Goal: Transaction & Acquisition: Purchase product/service

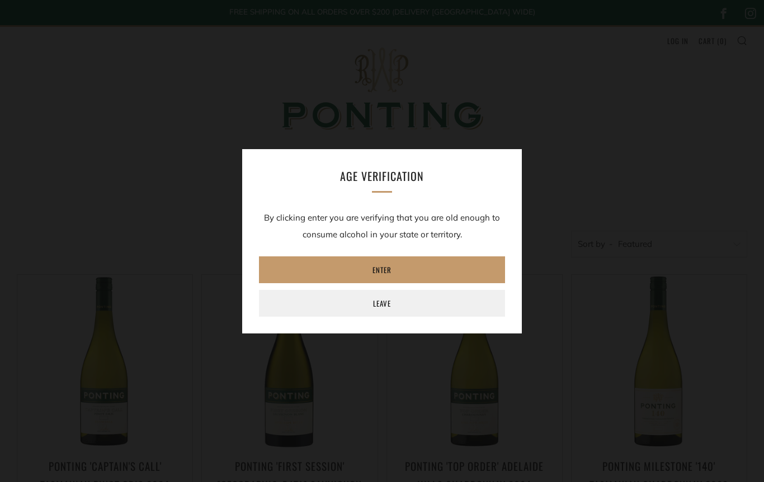
click at [306, 273] on link "Enter" at bounding box center [382, 270] width 246 height 27
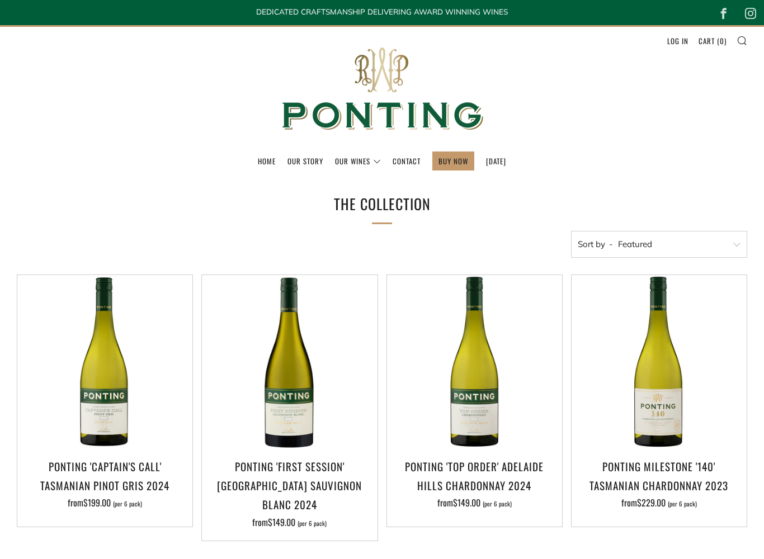
click at [729, 246] on select "Featured Best Selling Alphabetically, A-Z Alphabetically, Z-A Price, low to hig…" at bounding box center [659, 244] width 176 height 27
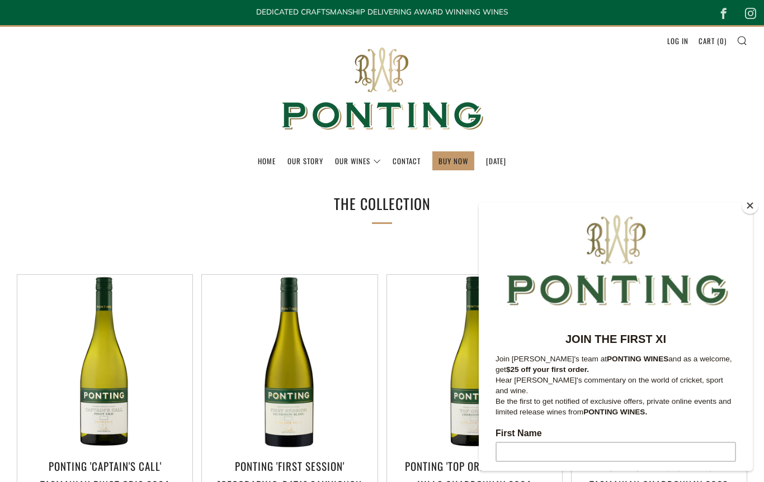
click at [748, 207] on button "Close" at bounding box center [749, 205] width 17 height 17
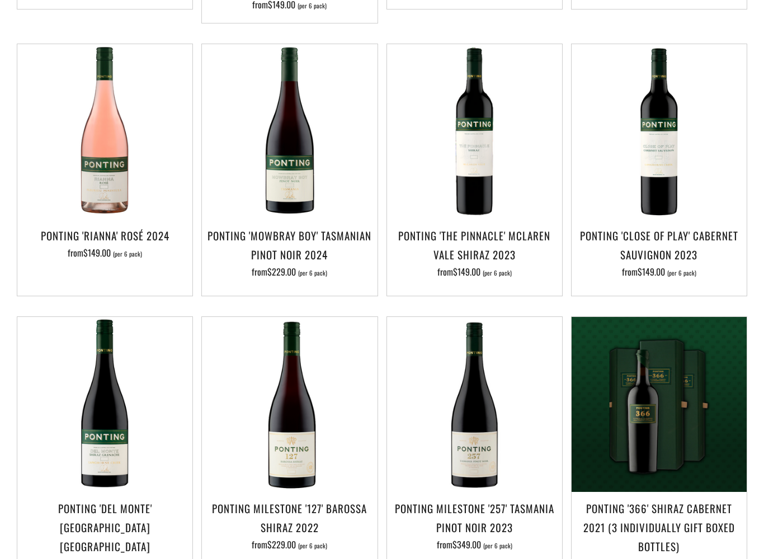
scroll to position [518, 0]
click at [473, 414] on img at bounding box center [474, 404] width 175 height 175
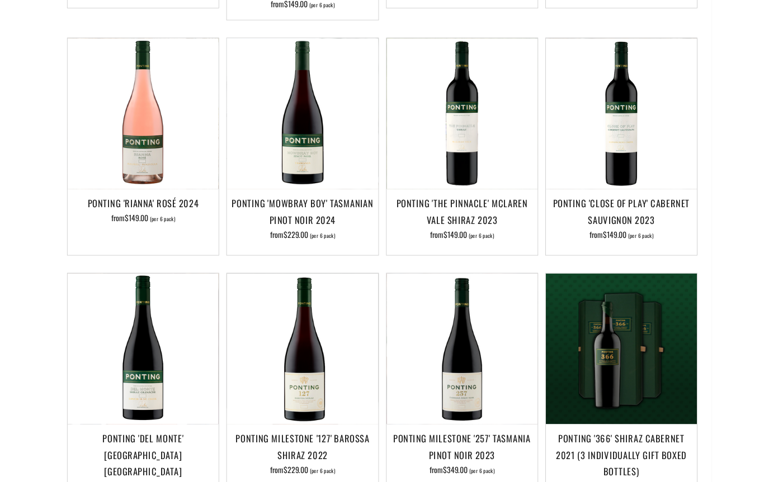
scroll to position [549, 0]
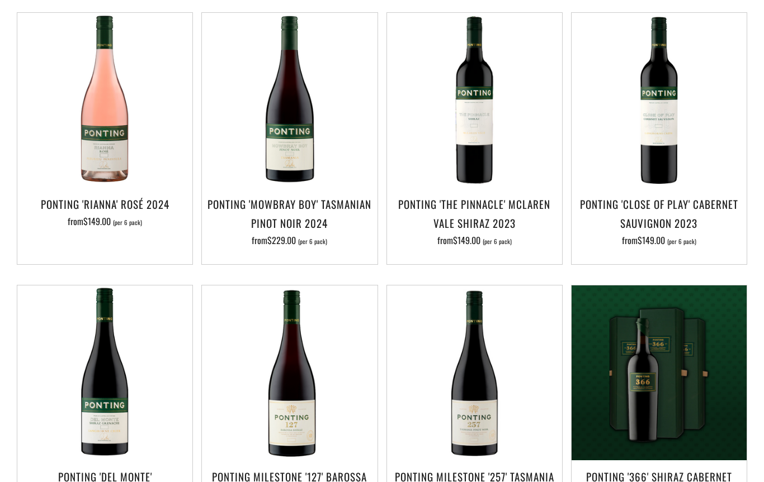
click at [286, 137] on img at bounding box center [289, 100] width 175 height 175
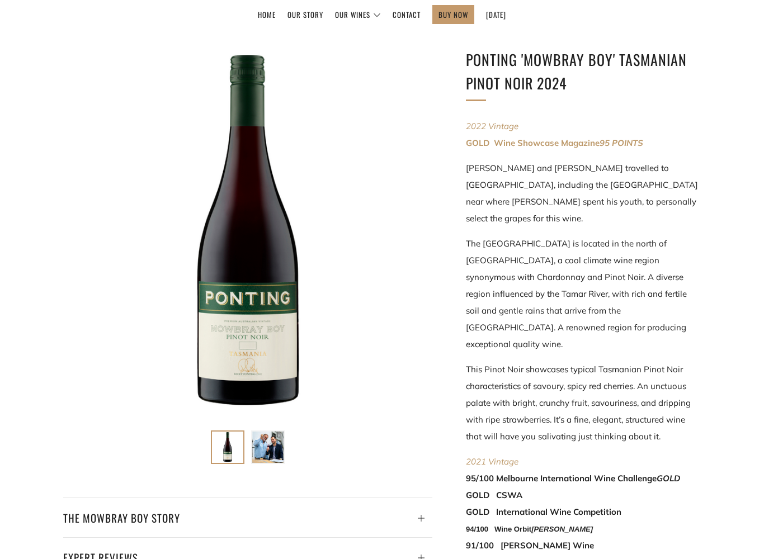
scroll to position [146, 0]
click at [266, 445] on img at bounding box center [267, 447] width 31 height 31
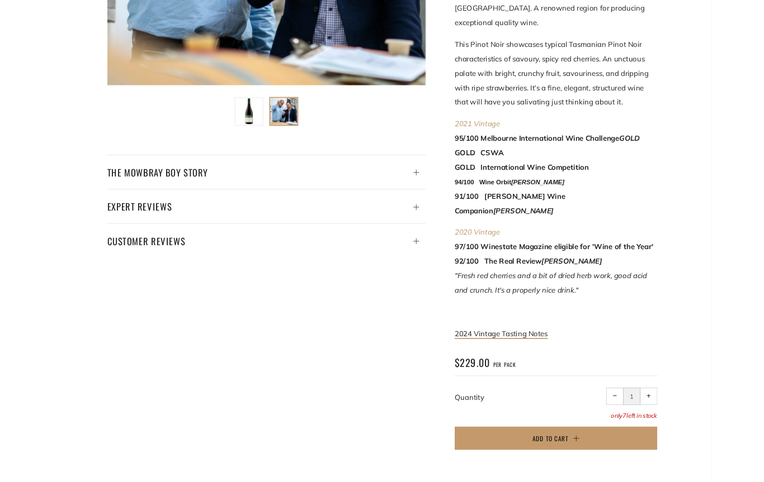
scroll to position [464, 0]
